Goal: Task Accomplishment & Management: Complete application form

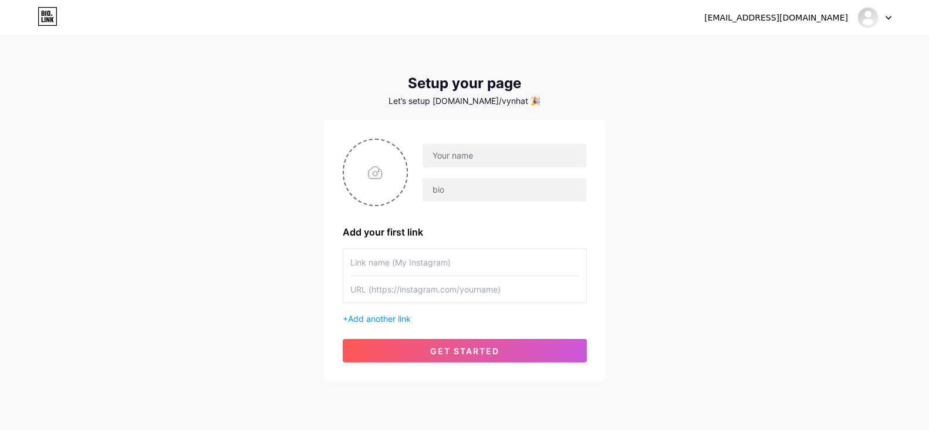
click at [492, 349] on span "get started" at bounding box center [464, 351] width 69 height 10
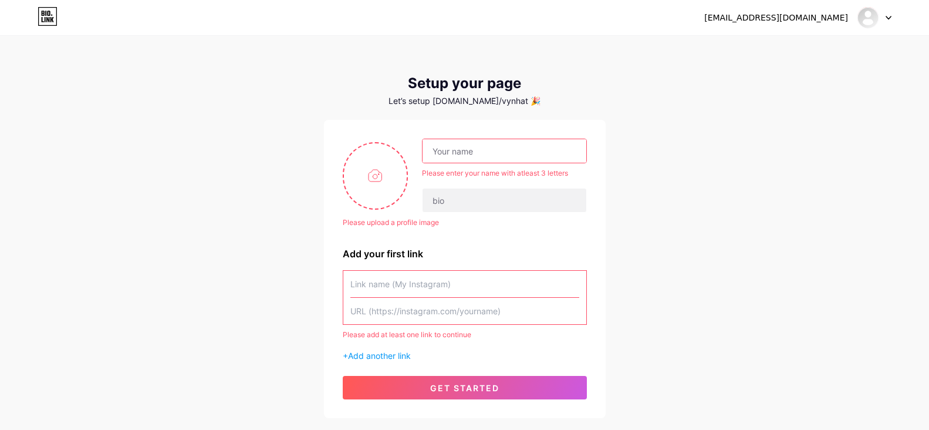
click at [462, 278] on input "text" at bounding box center [464, 284] width 229 height 26
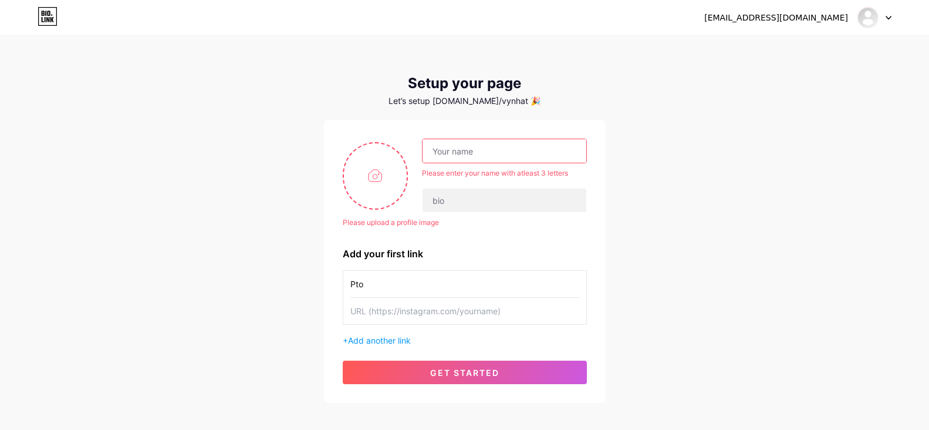
type input "Pto"
click at [466, 144] on input "text" at bounding box center [504, 150] width 163 height 23
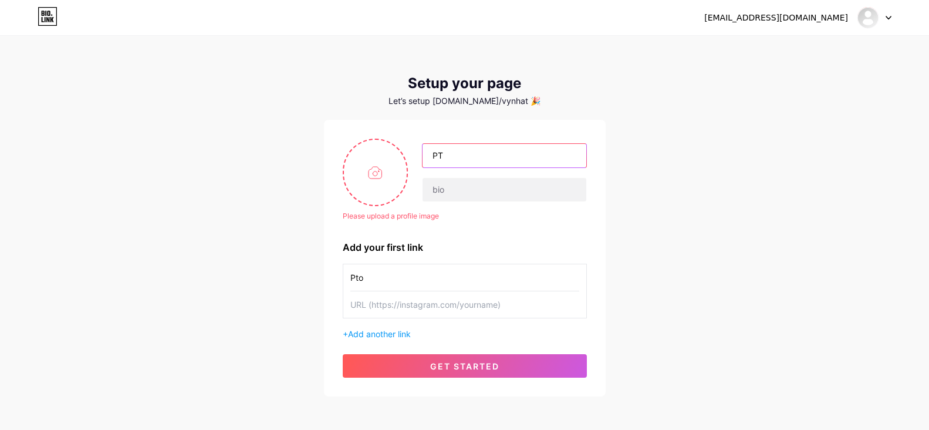
type input "P"
type input "PtoPto"
click at [491, 308] on input "text" at bounding box center [464, 304] width 229 height 26
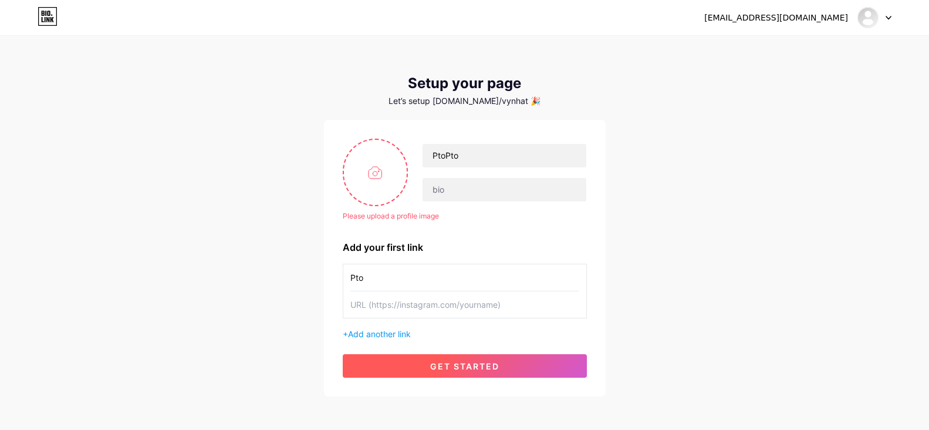
click at [440, 375] on button "get started" at bounding box center [465, 365] width 244 height 23
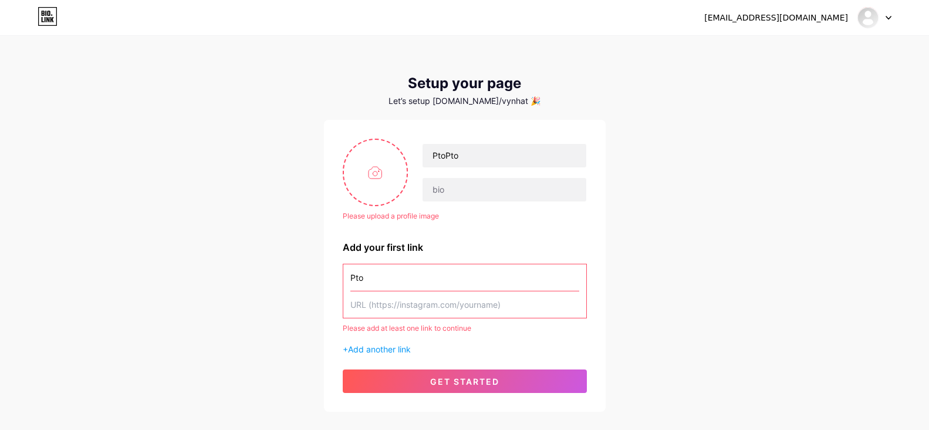
click at [494, 306] on input "text" at bounding box center [464, 304] width 229 height 26
click at [369, 351] on span "Add another link" at bounding box center [379, 349] width 63 height 10
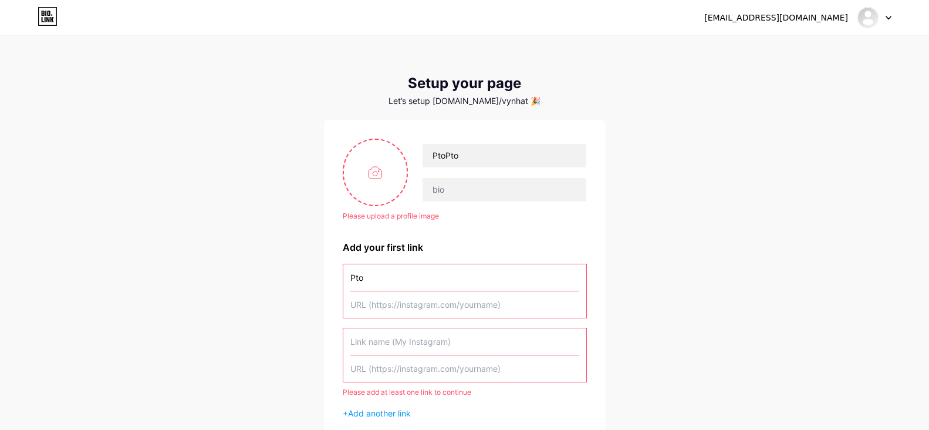
scroll to position [59, 0]
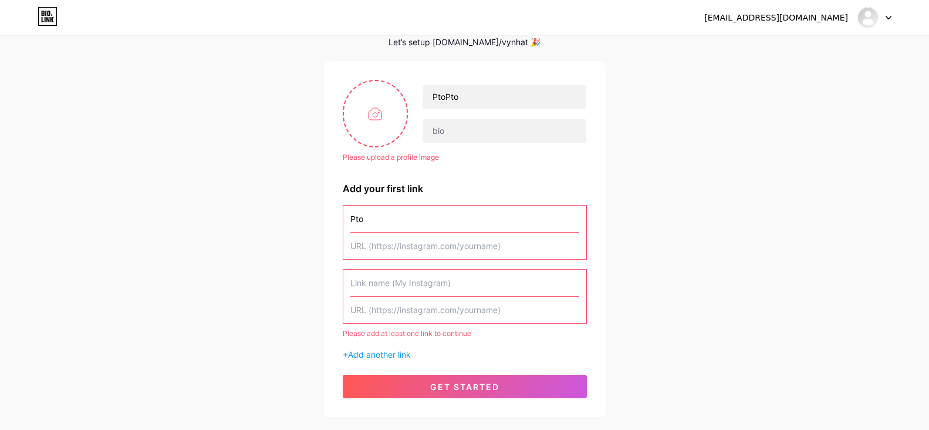
drag, startPoint x: 482, startPoint y: 302, endPoint x: 528, endPoint y: 293, distance: 47.2
click at [487, 301] on input "text" at bounding box center [464, 309] width 229 height 26
drag, startPoint x: 548, startPoint y: 288, endPoint x: 565, endPoint y: 321, distance: 37.5
click at [570, 306] on div at bounding box center [465, 296] width 244 height 55
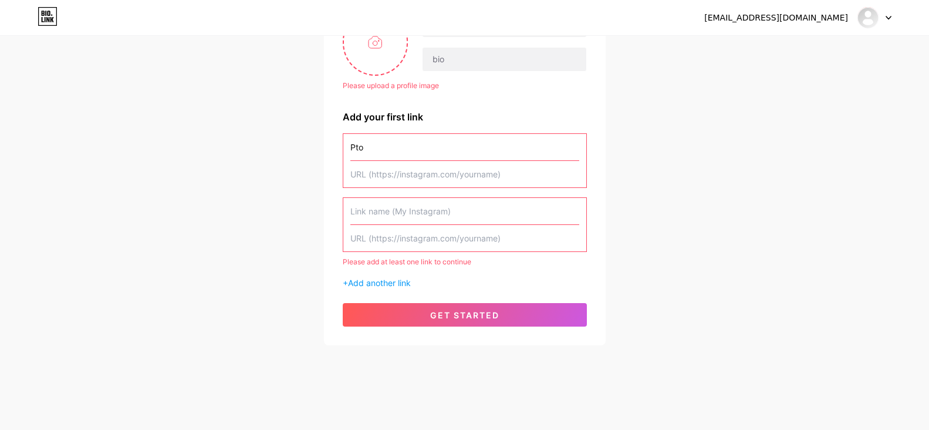
scroll to position [0, 0]
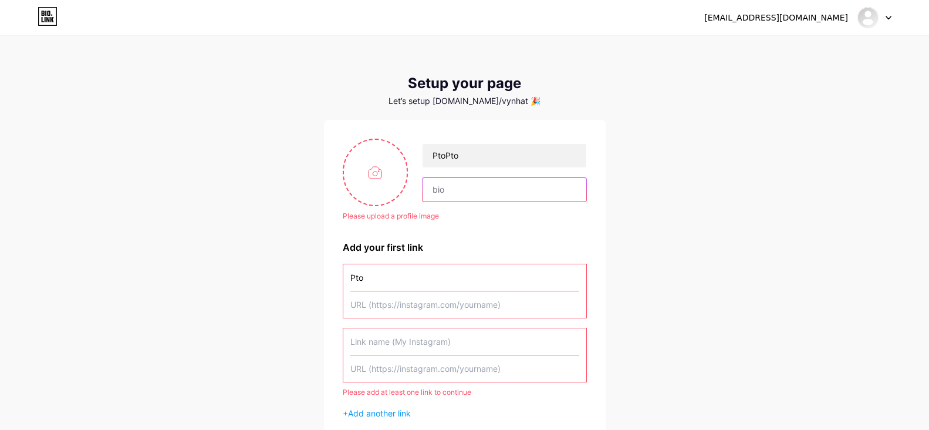
click at [448, 194] on input "text" at bounding box center [504, 189] width 163 height 23
click at [457, 192] on input "text" at bounding box center [504, 189] width 163 height 23
click at [465, 187] on input "text" at bounding box center [504, 189] width 163 height 23
type input "PtoPto"
drag, startPoint x: 488, startPoint y: 300, endPoint x: 504, endPoint y: 295, distance: 17.4
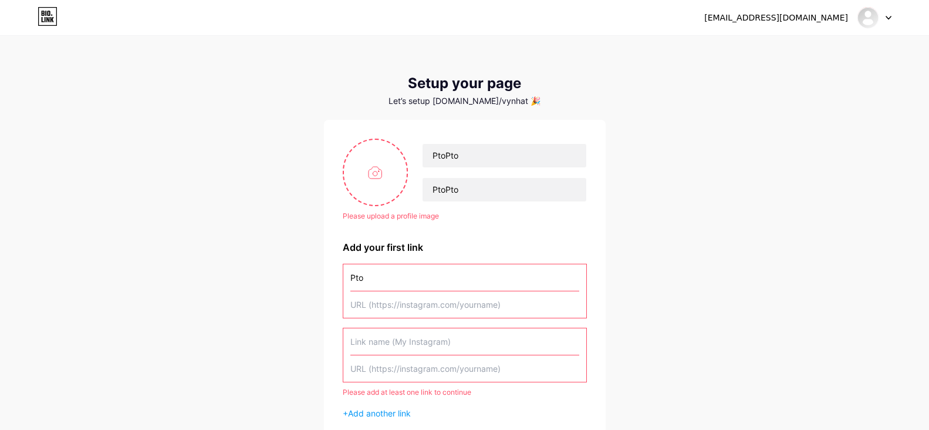
click at [488, 301] on input "text" at bounding box center [464, 304] width 229 height 26
click at [411, 306] on input "text" at bounding box center [464, 304] width 229 height 26
paste input "[URL][DOMAIN_NAME]"
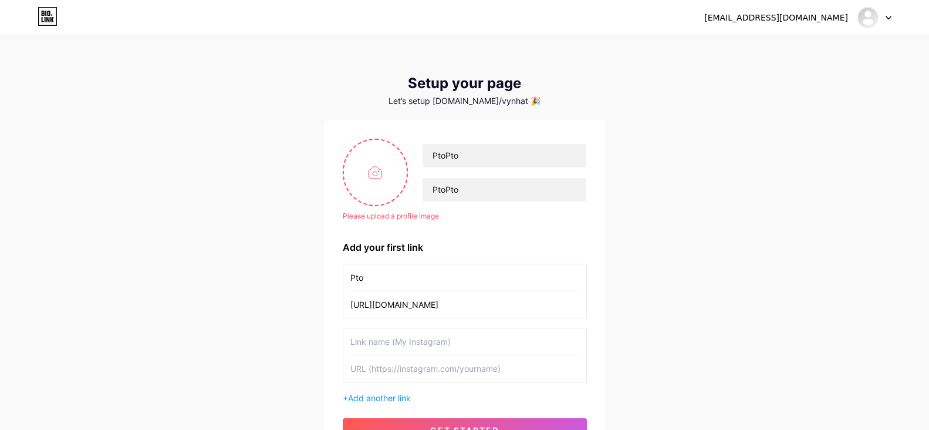
type input "[URL][DOMAIN_NAME]"
click at [477, 345] on input "text" at bounding box center [464, 341] width 229 height 26
paste input "[URL][DOMAIN_NAME]"
type input "[URL][DOMAIN_NAME]"
click at [478, 372] on input "text" at bounding box center [464, 368] width 229 height 26
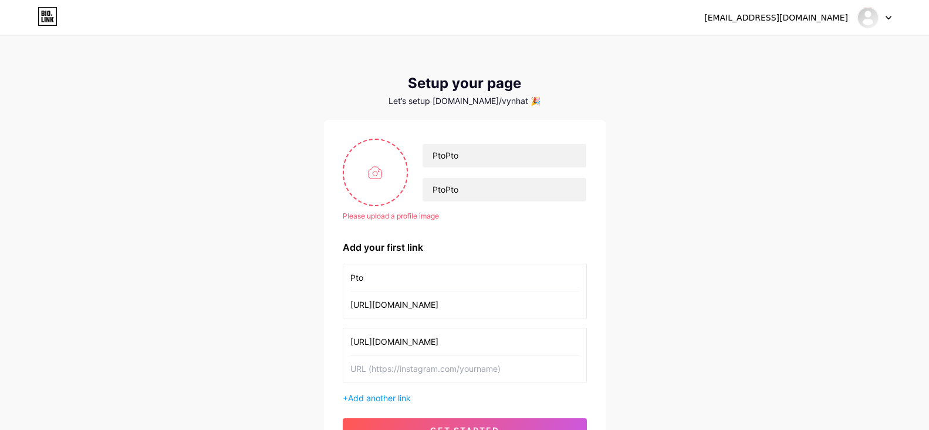
paste input "[URL][DOMAIN_NAME]"
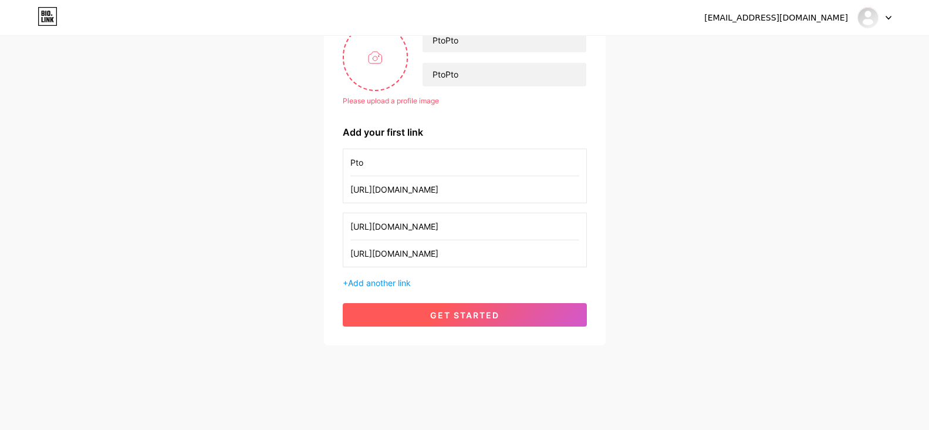
type input "[URL][DOMAIN_NAME]"
click at [469, 316] on span "get started" at bounding box center [464, 315] width 69 height 10
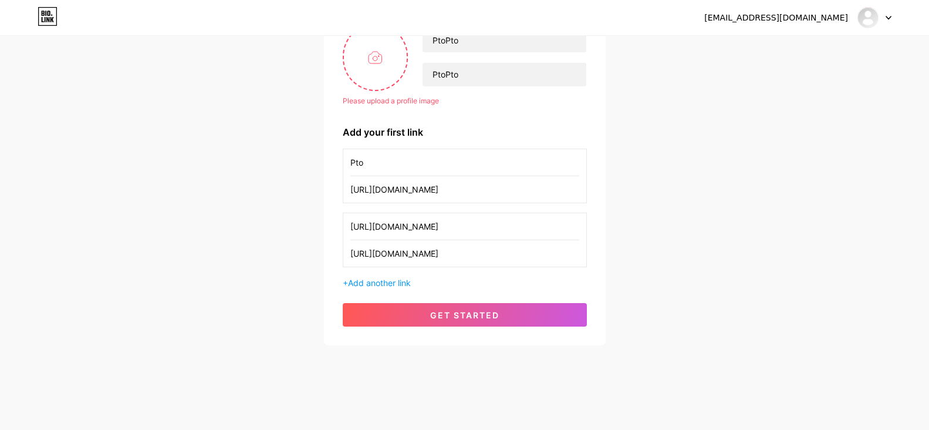
drag, startPoint x: 469, startPoint y: 227, endPoint x: 268, endPoint y: 227, distance: 201.3
click at [268, 227] on div "nhatvypt79@gmail.com Dashboard Logout Setup your page Let’s setup bio.link/vynh…" at bounding box center [464, 134] width 929 height 498
type input "Pto"
drag, startPoint x: 589, startPoint y: 224, endPoint x: 551, endPoint y: 286, distance: 72.5
click at [551, 286] on div "+ Add another link" at bounding box center [465, 282] width 244 height 12
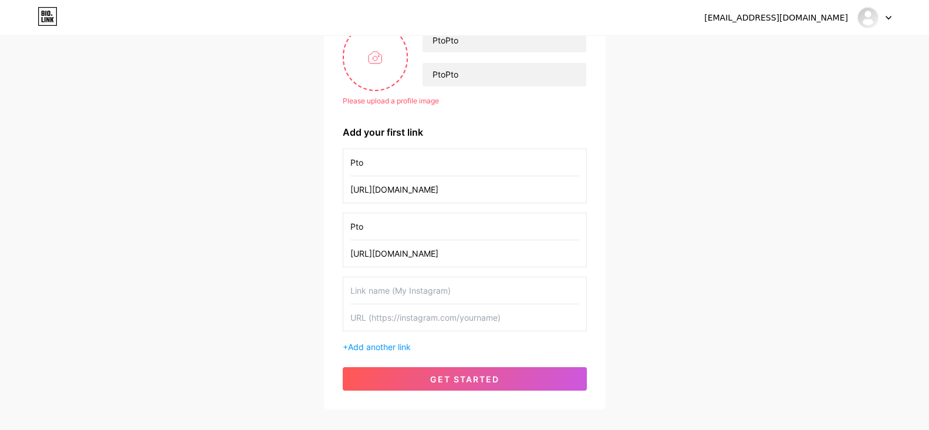
drag, startPoint x: 580, startPoint y: 292, endPoint x: 555, endPoint y: 314, distance: 33.7
click at [555, 314] on input "text" at bounding box center [464, 317] width 229 height 26
click at [588, 313] on div "Please upload a profile image PtoPto PtoPto Please upload a profile image Add y…" at bounding box center [465, 207] width 282 height 404
click at [584, 325] on div at bounding box center [465, 303] width 244 height 55
drag, startPoint x: 584, startPoint y: 321, endPoint x: 585, endPoint y: 335, distance: 13.5
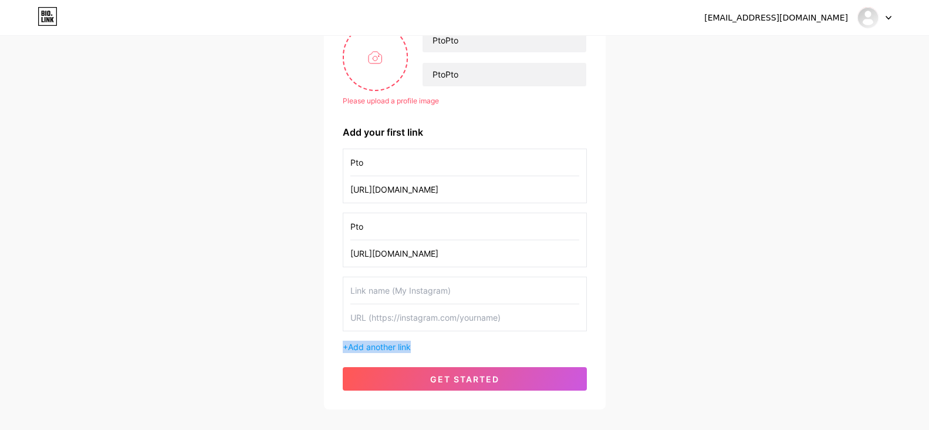
click at [585, 335] on div "Pto https://www.canva.com/ Pto https://www.canva.com/ + Add another link" at bounding box center [465, 250] width 244 height 204
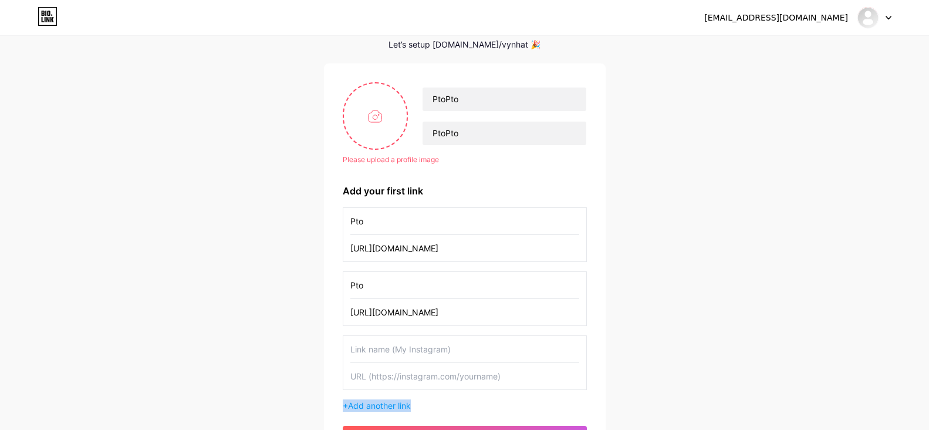
scroll to position [0, 0]
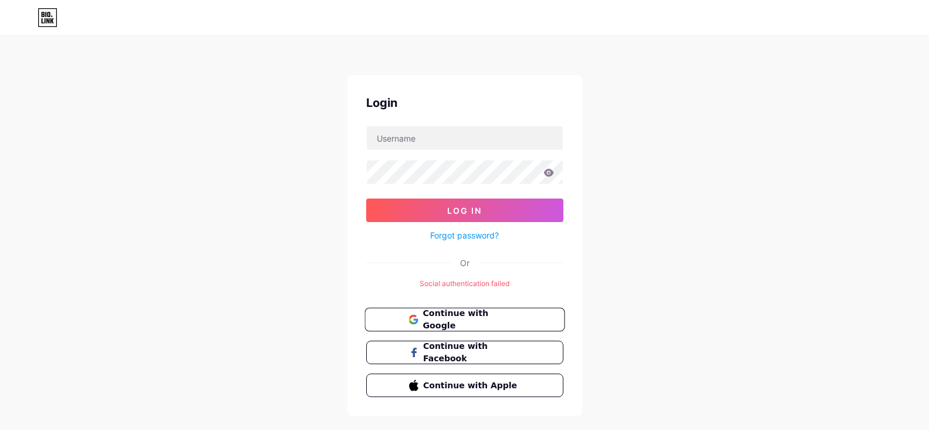
click at [478, 314] on span "Continue with Google" at bounding box center [472, 319] width 98 height 25
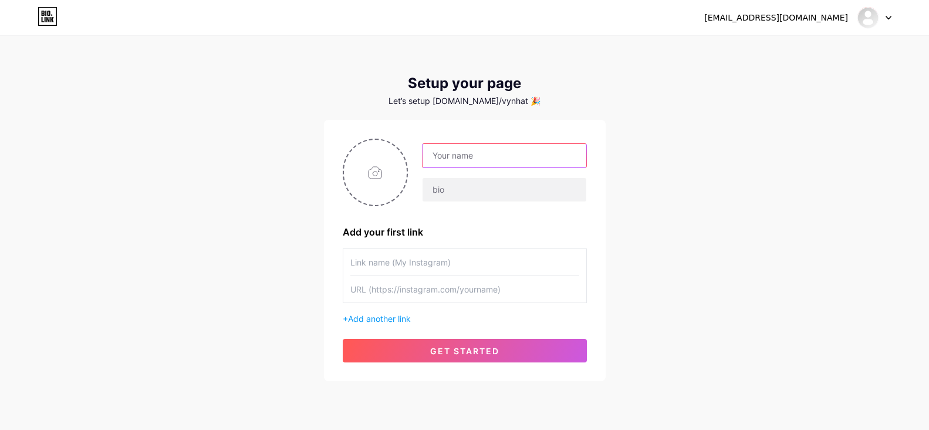
click at [494, 157] on input "text" at bounding box center [504, 155] width 163 height 23
type input "Pto"
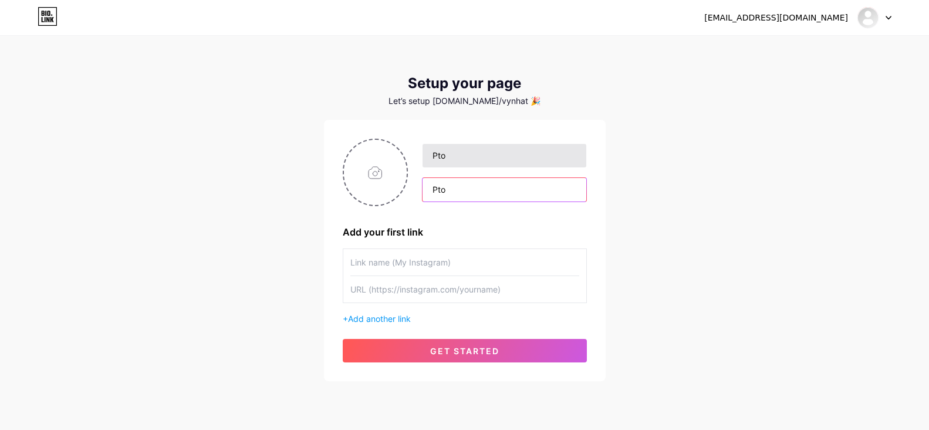
type input "Pto"
paste input "[URL][DOMAIN_NAME]"
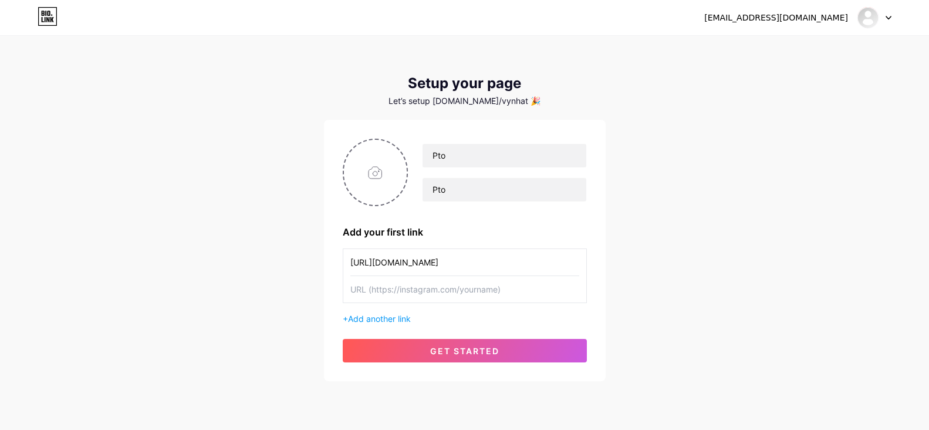
type input "[URL][DOMAIN_NAME]"
click at [545, 283] on input "text" at bounding box center [464, 289] width 229 height 26
paste input "[URL][DOMAIN_NAME]"
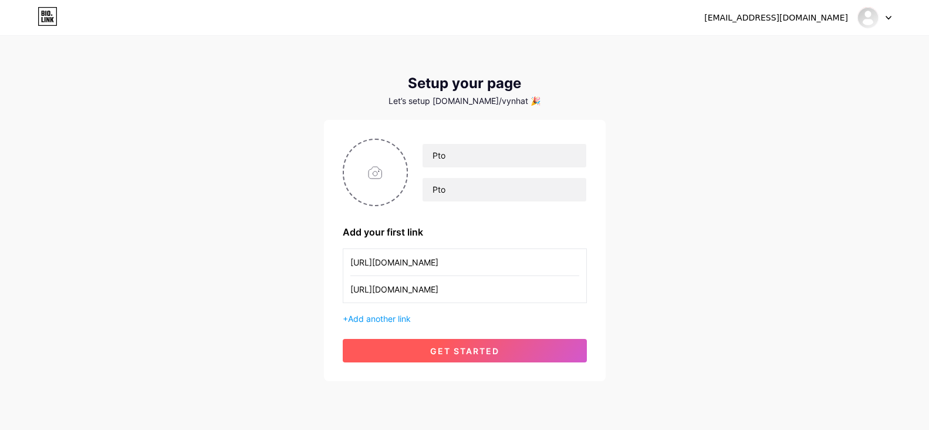
type input "[URL][DOMAIN_NAME]"
click at [476, 356] on button "get started" at bounding box center [465, 350] width 244 height 23
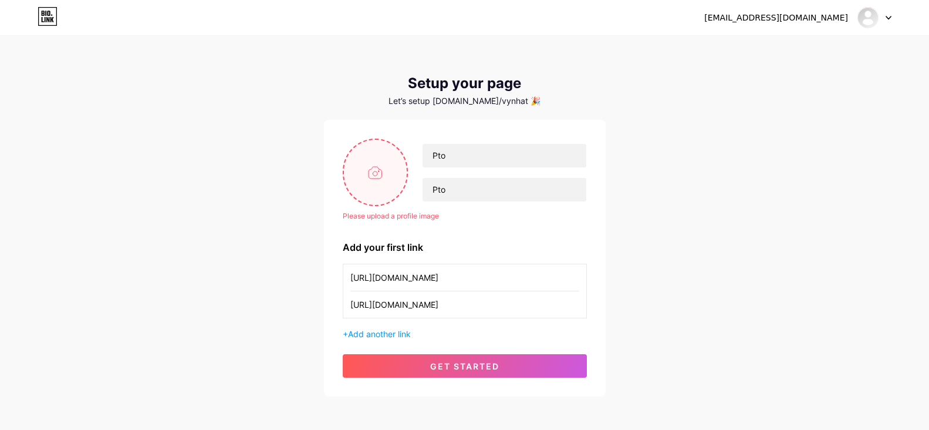
click at [351, 174] on input "file" at bounding box center [375, 172] width 63 height 65
click at [383, 167] on input "file" at bounding box center [375, 172] width 63 height 65
type input "C:\fakepath\pngtree-freepik-clipart-illustration-of-a-cartoon-girl-surrounded-w…"
